Goal: Task Accomplishment & Management: Manage account settings

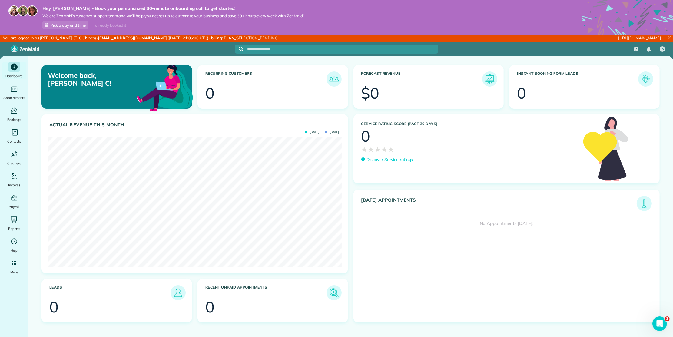
click at [18, 313] on ul "Dashboard Appointments Bookings Contacts Cleaners Invoices Payroll Reports Help…" at bounding box center [14, 217] width 28 height 311
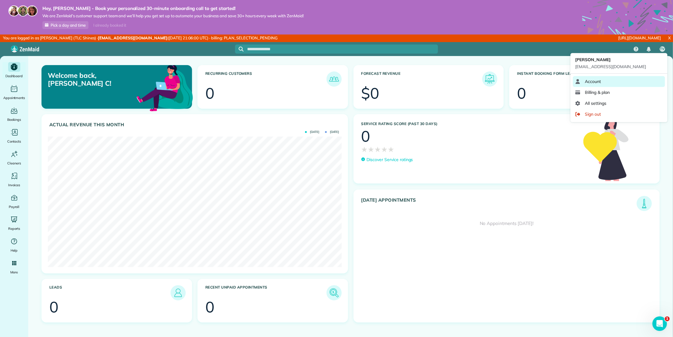
click at [602, 83] on link "Account" at bounding box center [619, 81] width 92 height 11
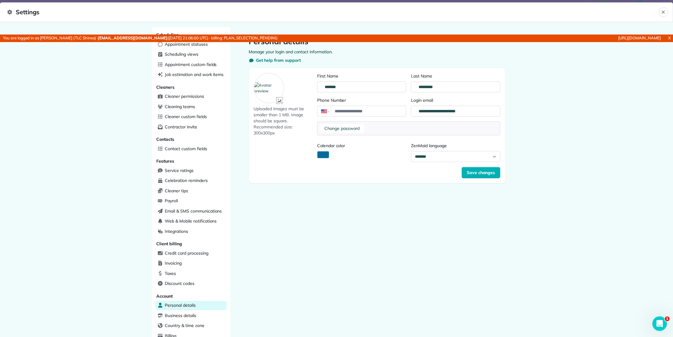
scroll to position [55, 0]
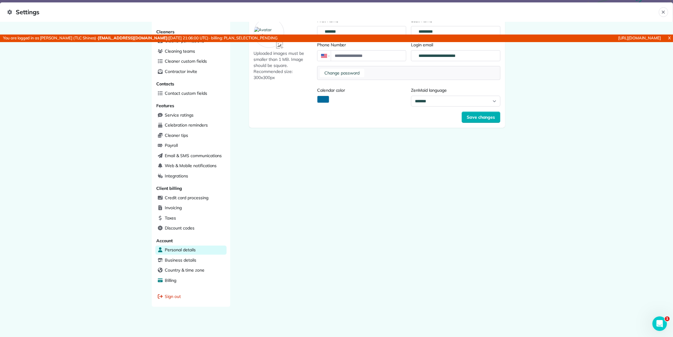
click at [172, 282] on span "Billing" at bounding box center [171, 281] width 12 height 6
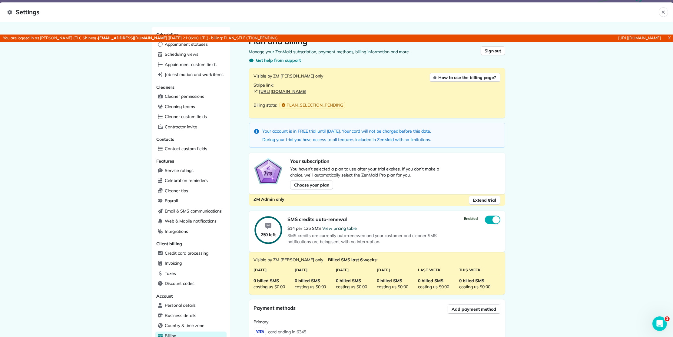
click at [668, 38] on link "X" at bounding box center [669, 38] width 7 height 7
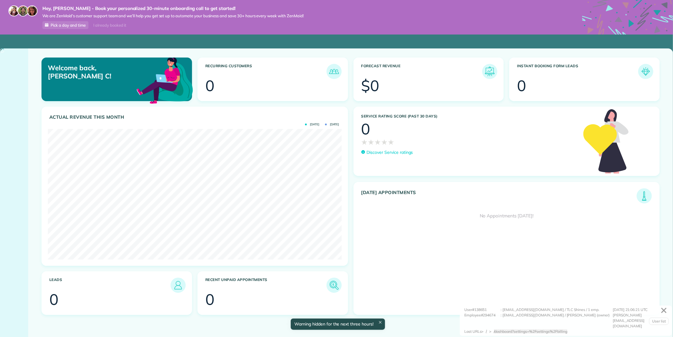
scroll to position [130, 294]
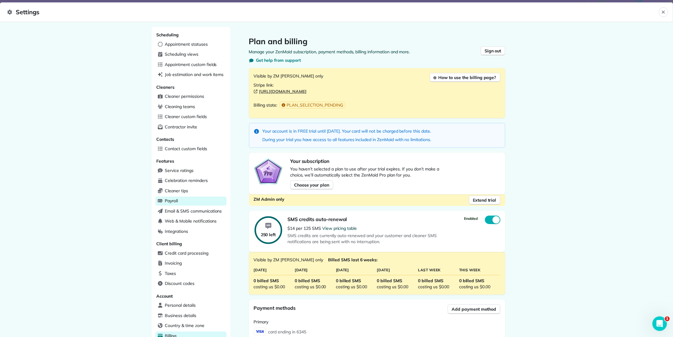
scroll to position [149, 0]
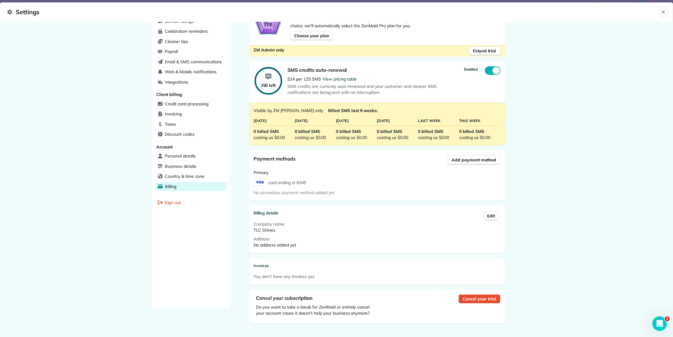
click at [473, 302] on div "Cancel your trial" at bounding box center [480, 307] width 42 height 24
click at [465, 298] on span "Cancel your trial" at bounding box center [480, 299] width 34 height 6
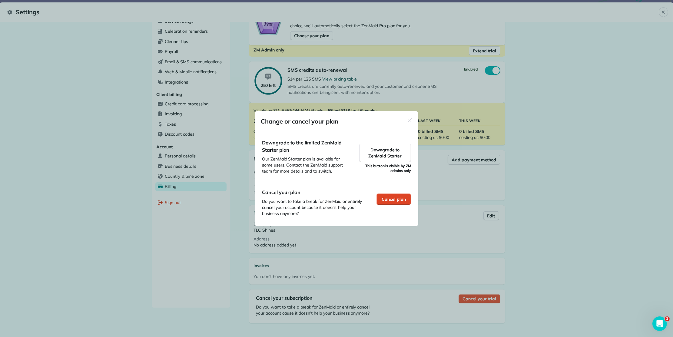
click at [389, 199] on span "Cancel plan" at bounding box center [394, 199] width 24 height 6
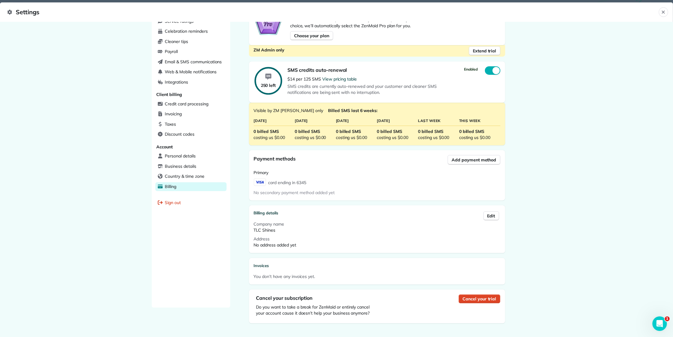
click at [469, 297] on span "Cancel your trial" at bounding box center [480, 299] width 34 height 6
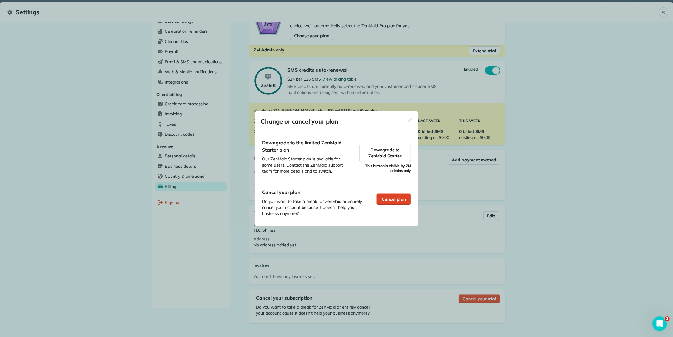
click at [385, 198] on span "Cancel plan" at bounding box center [394, 199] width 24 height 6
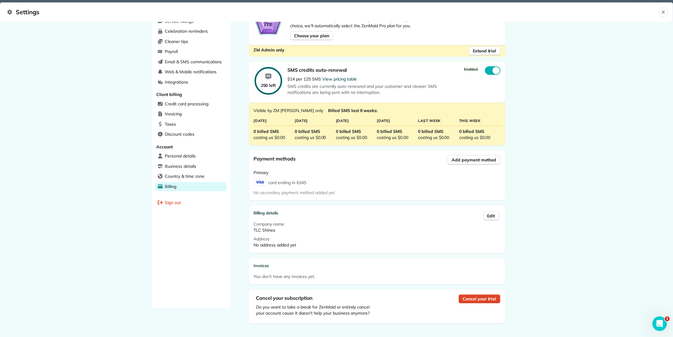
click at [479, 300] on span "Cancel your trial" at bounding box center [480, 299] width 34 height 6
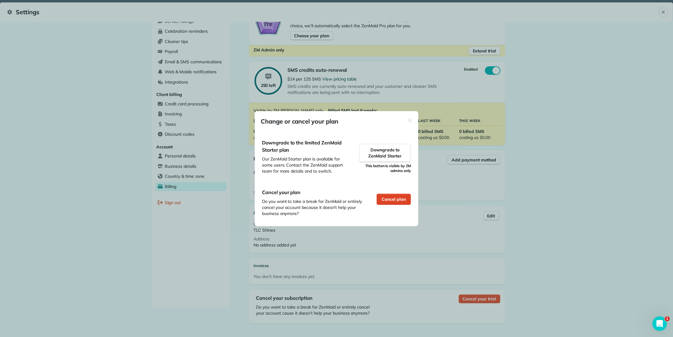
click at [394, 200] on span "Cancel plan" at bounding box center [394, 199] width 24 height 6
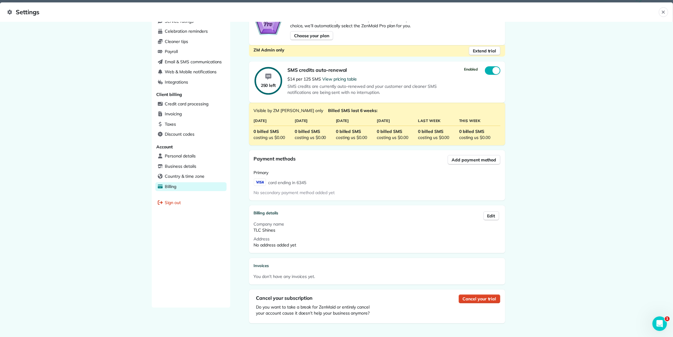
click at [471, 298] on span "Cancel your trial" at bounding box center [480, 299] width 34 height 6
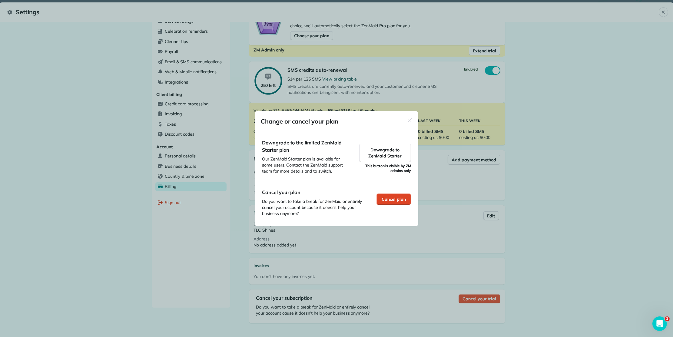
click at [400, 202] on span "Cancel plan" at bounding box center [394, 199] width 24 height 6
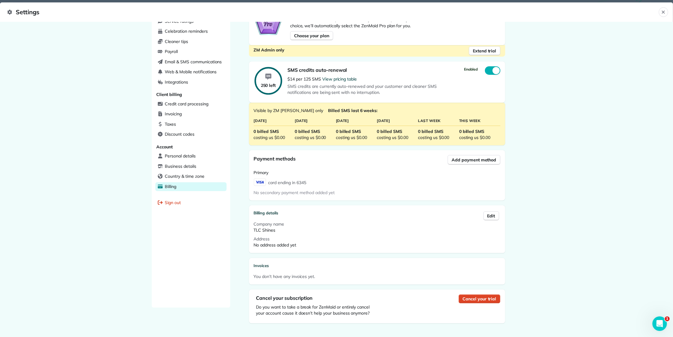
click at [472, 299] on span "Cancel your trial" at bounding box center [480, 299] width 34 height 6
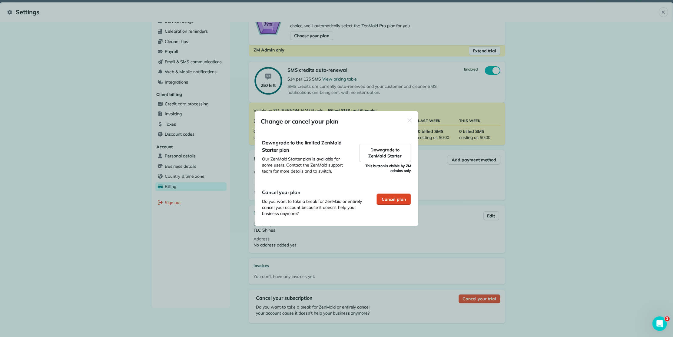
click at [396, 202] on span "Cancel plan" at bounding box center [394, 199] width 24 height 6
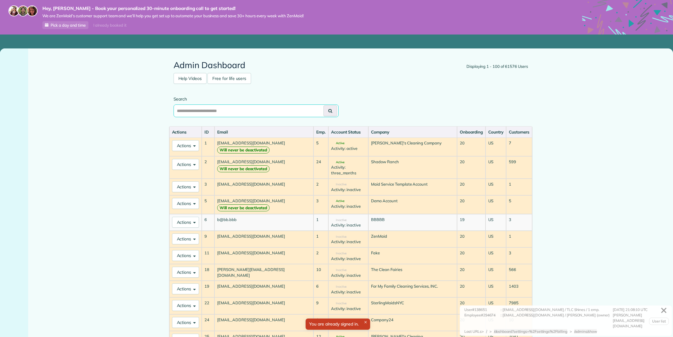
click at [224, 105] on input "text" at bounding box center [256, 111] width 165 height 13
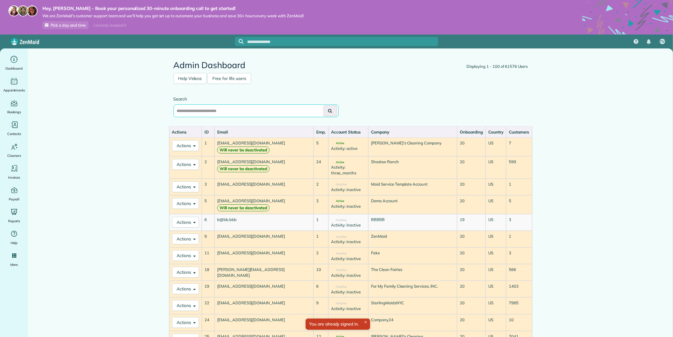
click at [222, 108] on input "text" at bounding box center [256, 111] width 165 height 13
type input "*"
click at [182, 182] on button "Actions" at bounding box center [185, 187] width 27 height 11
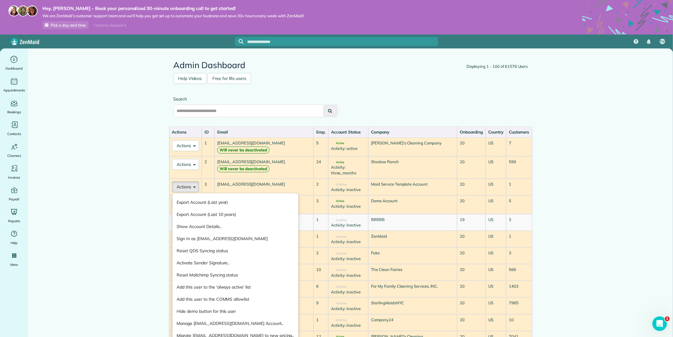
drag, startPoint x: 125, startPoint y: 207, endPoint x: 177, endPoint y: 176, distance: 60.1
click at [126, 206] on main "Displaying 1 - 100 of 61576 Users Admin Dashboard Help Videos Free for life use…" at bounding box center [350, 209] width 645 height 323
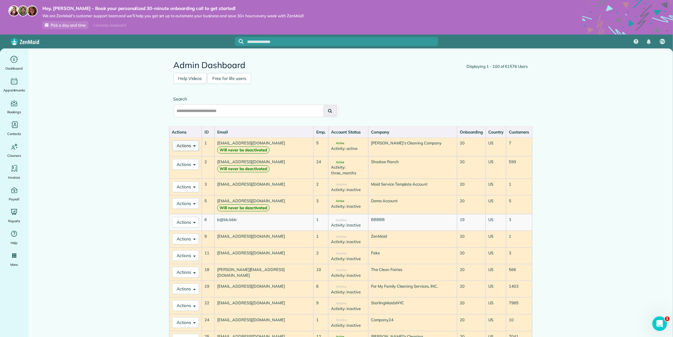
click at [183, 144] on button "Actions" at bounding box center [185, 145] width 27 height 11
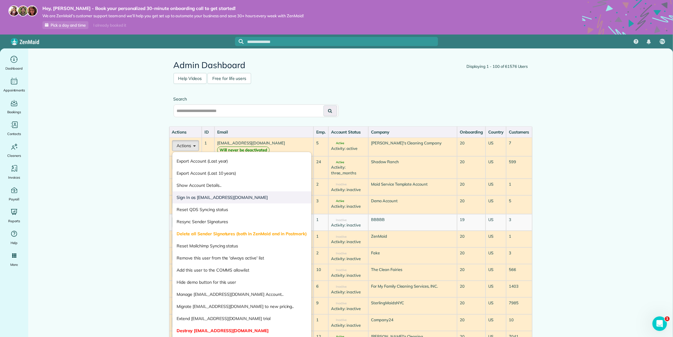
click at [197, 195] on link "Sign In as test@test.com" at bounding box center [241, 198] width 139 height 12
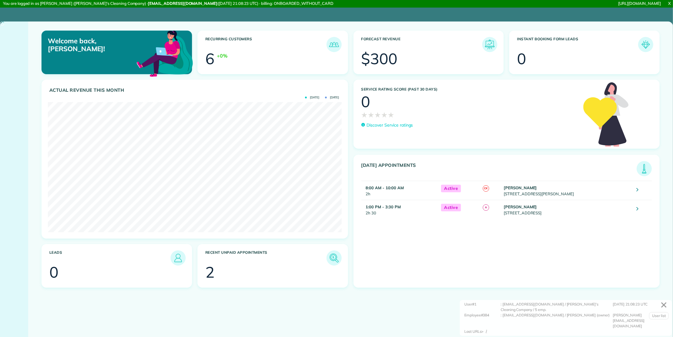
scroll to position [130, 294]
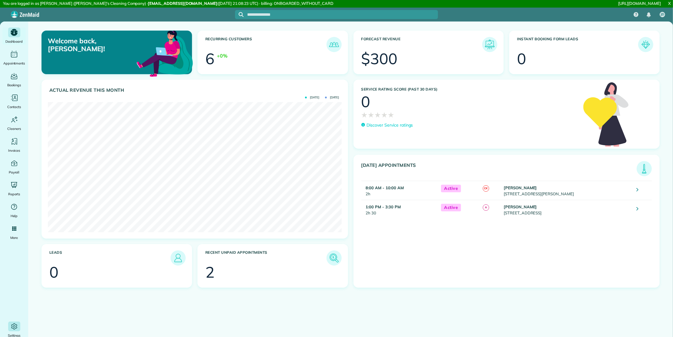
click at [15, 323] on icon "Main" at bounding box center [14, 327] width 8 height 8
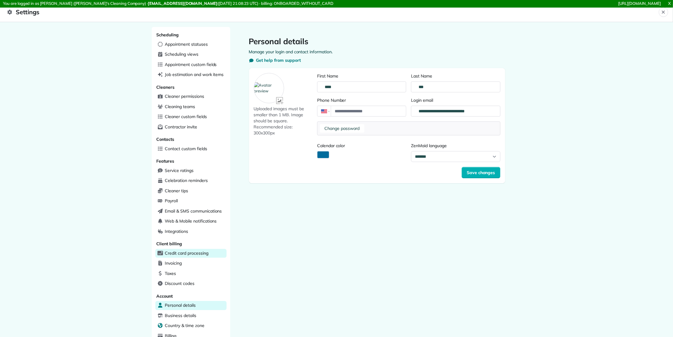
scroll to position [55, 0]
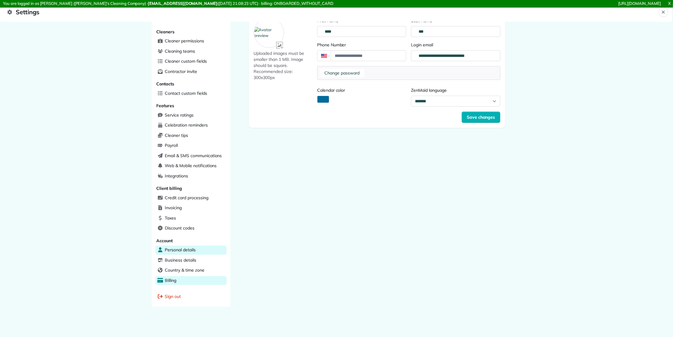
click at [179, 280] on div "Billing" at bounding box center [190, 280] width 71 height 9
